Goal: Information Seeking & Learning: Learn about a topic

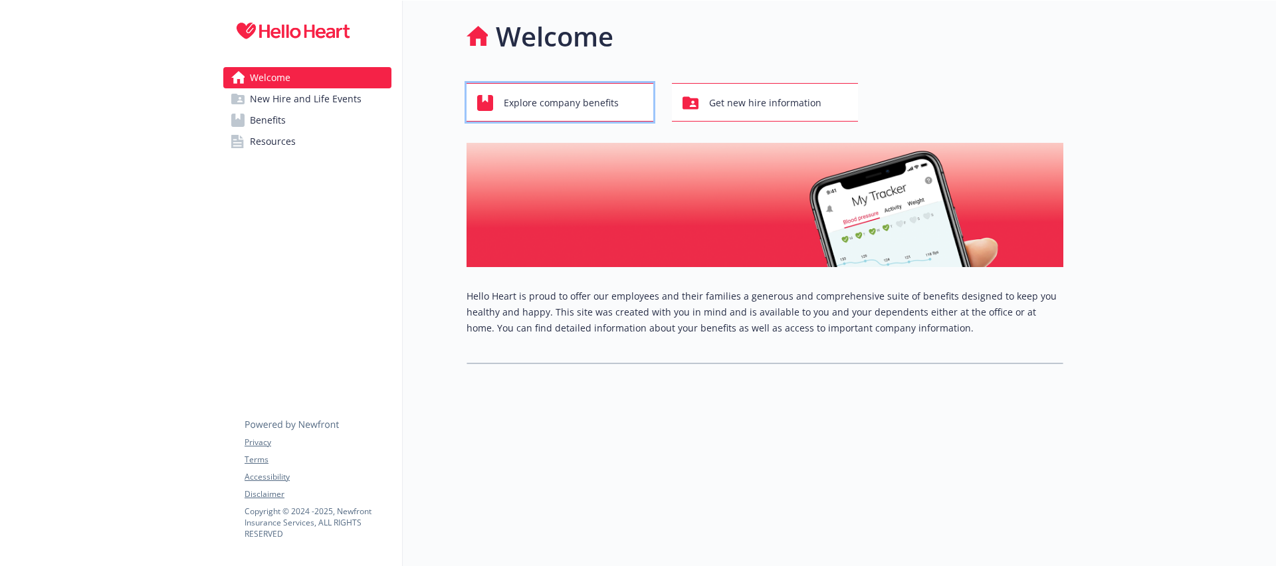
click at [527, 107] on span "Explore company benefits" at bounding box center [561, 102] width 115 height 25
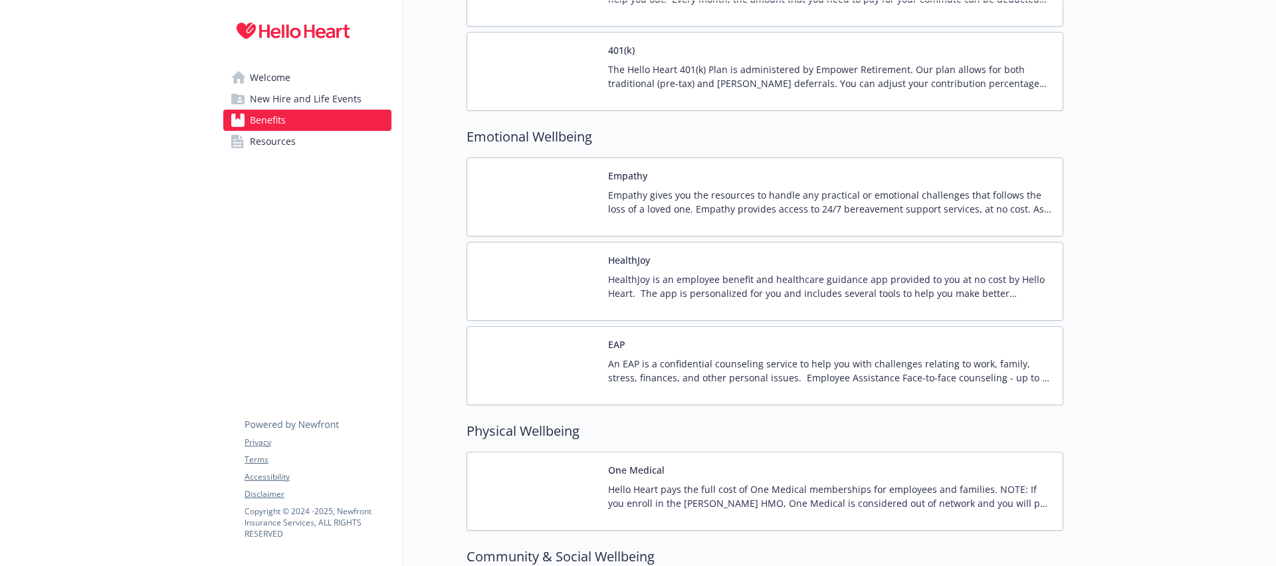
scroll to position [1744, 0]
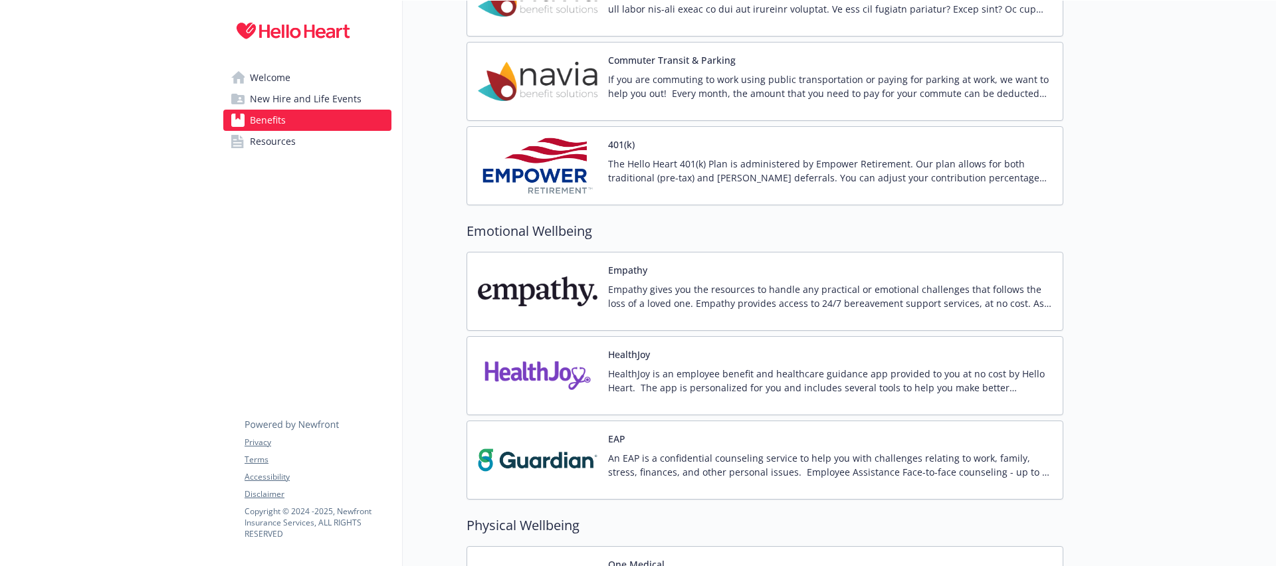
click at [273, 142] on span "Resources" at bounding box center [273, 141] width 46 height 21
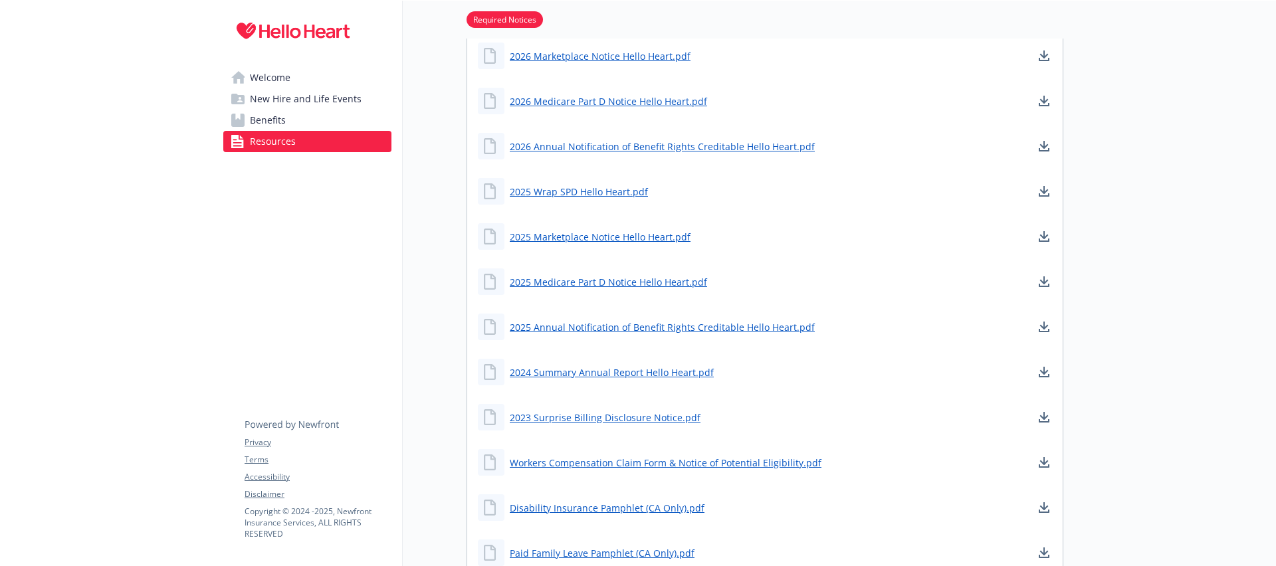
scroll to position [648, 0]
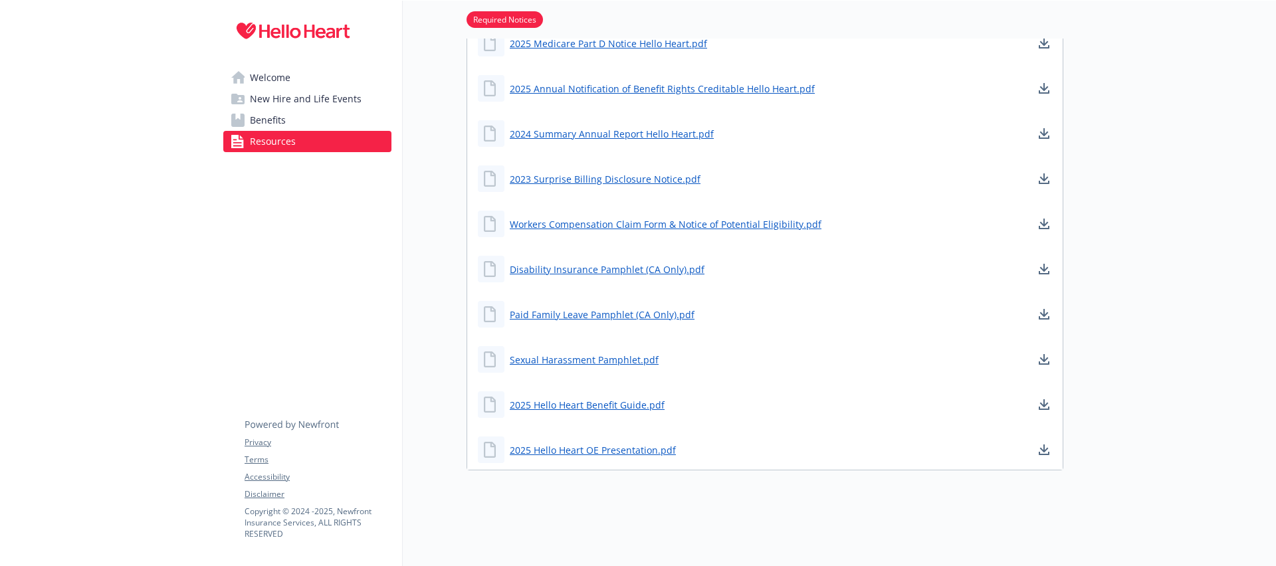
click at [270, 96] on span "New Hire and Life Events" at bounding box center [306, 98] width 112 height 21
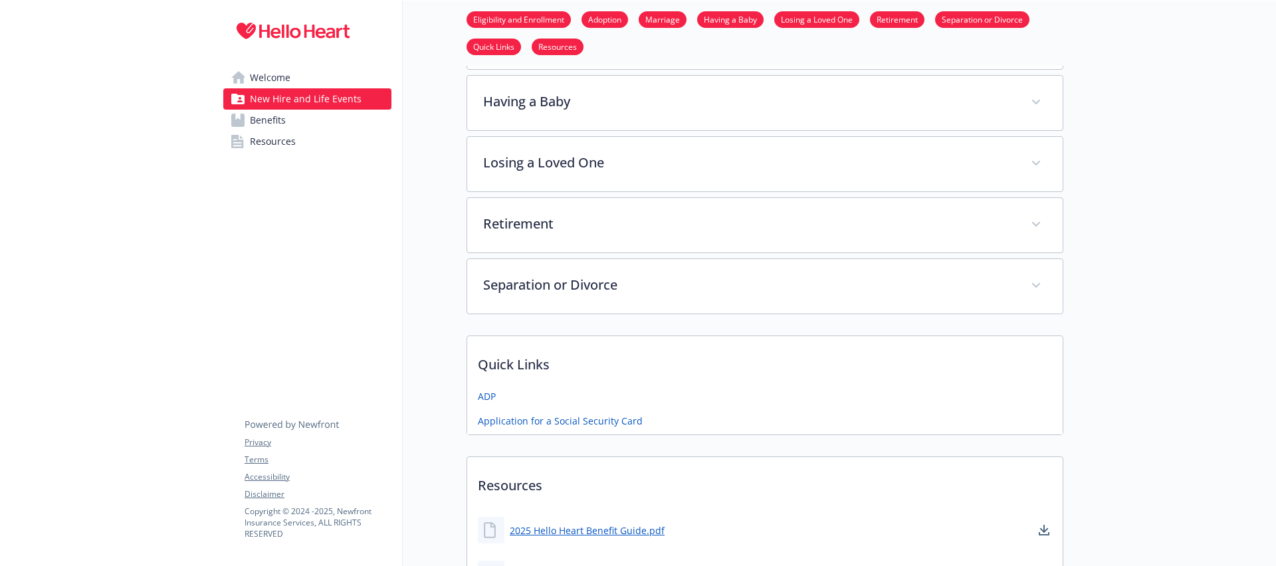
scroll to position [516, 0]
